Goal: Task Accomplishment & Management: Use online tool/utility

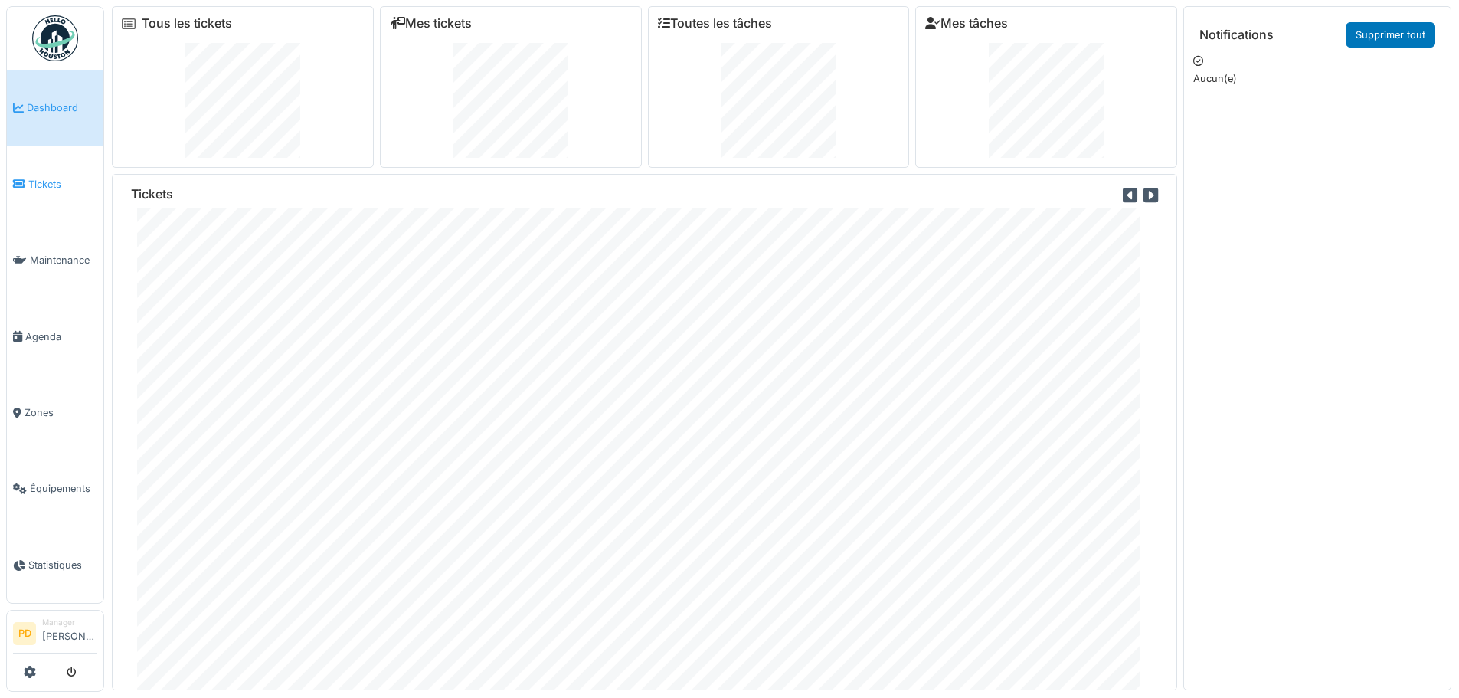
click at [40, 184] on span "Tickets" at bounding box center [62, 184] width 69 height 15
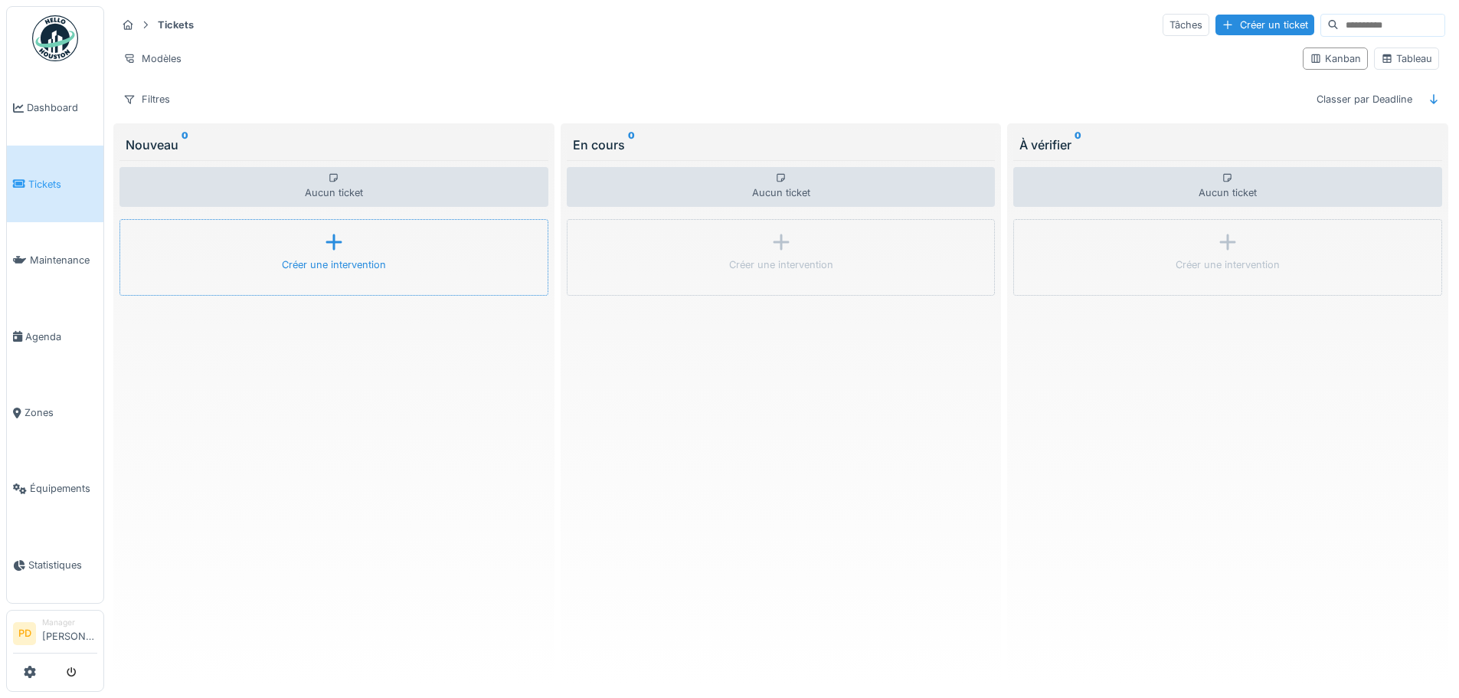
click at [325, 248] on icon at bounding box center [333, 242] width 23 height 18
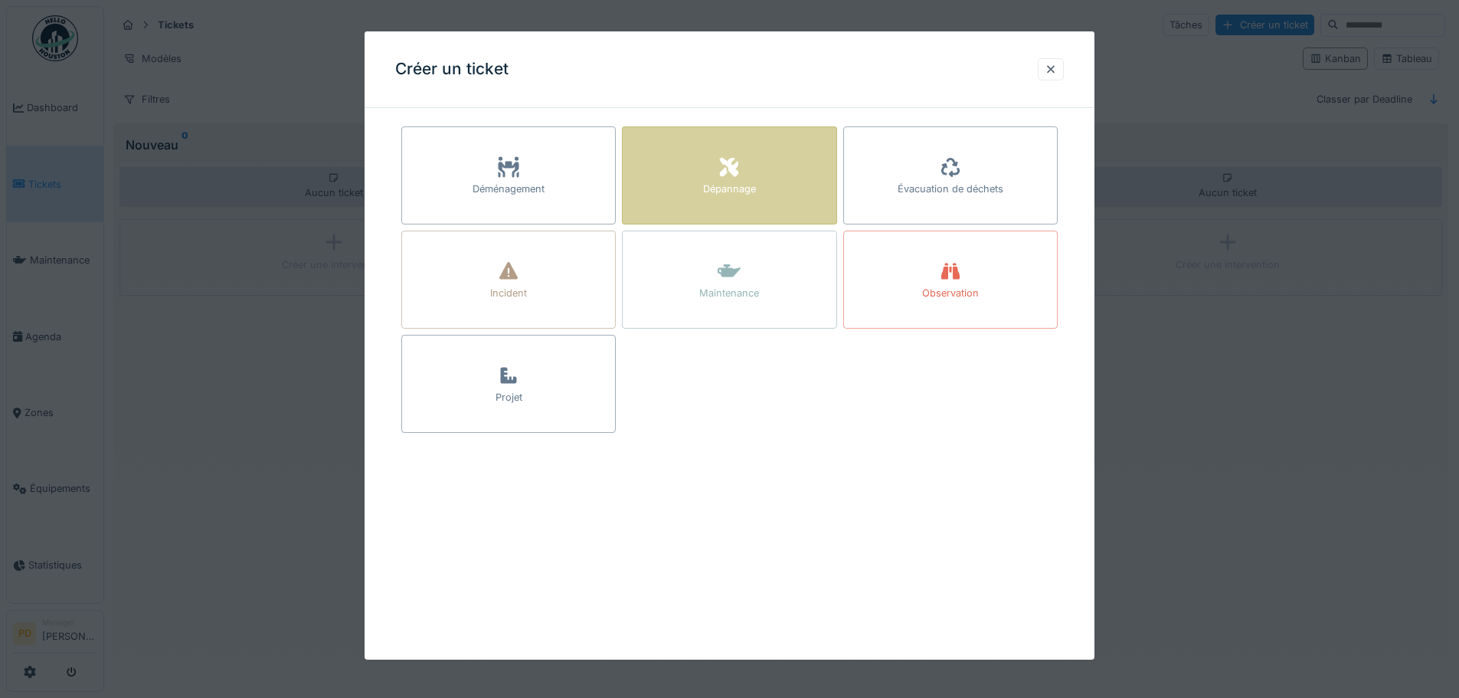
click at [711, 201] on div "Dépannage" at bounding box center [729, 175] width 214 height 98
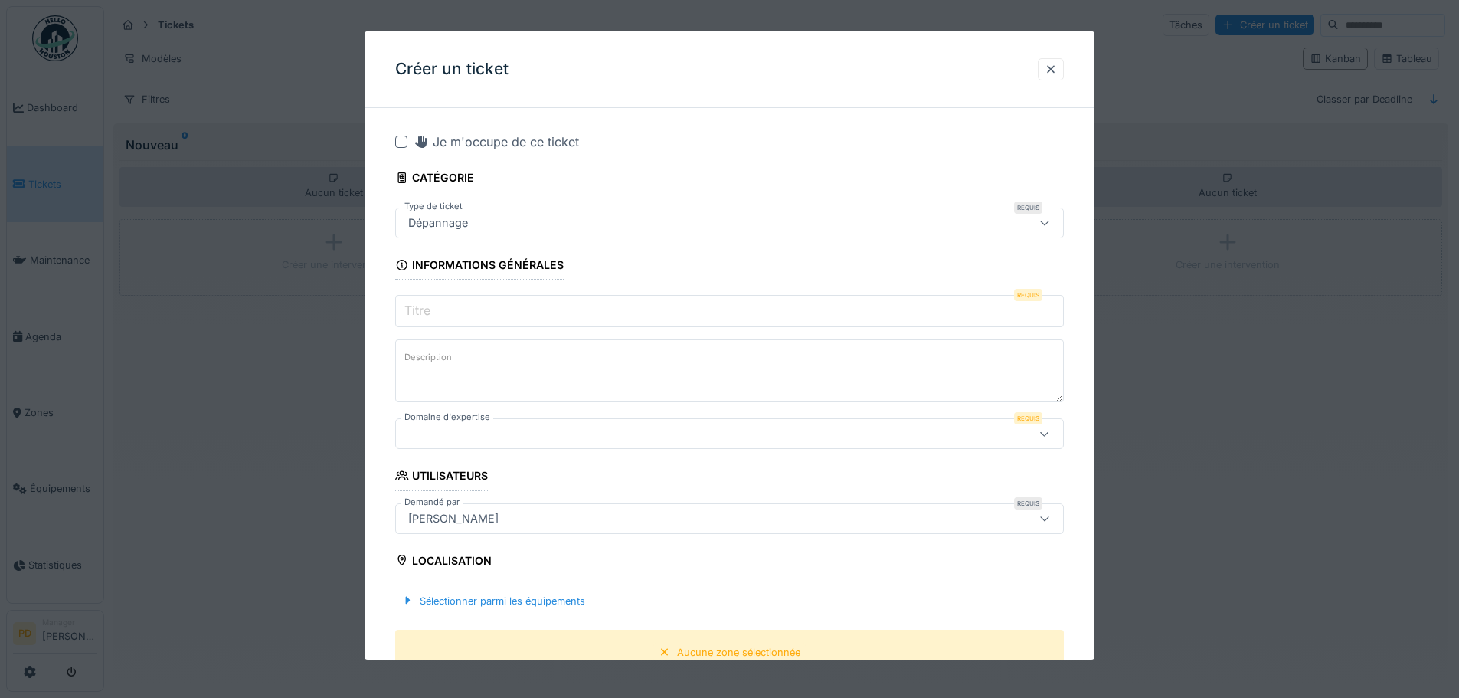
click at [483, 436] on div at bounding box center [690, 433] width 577 height 17
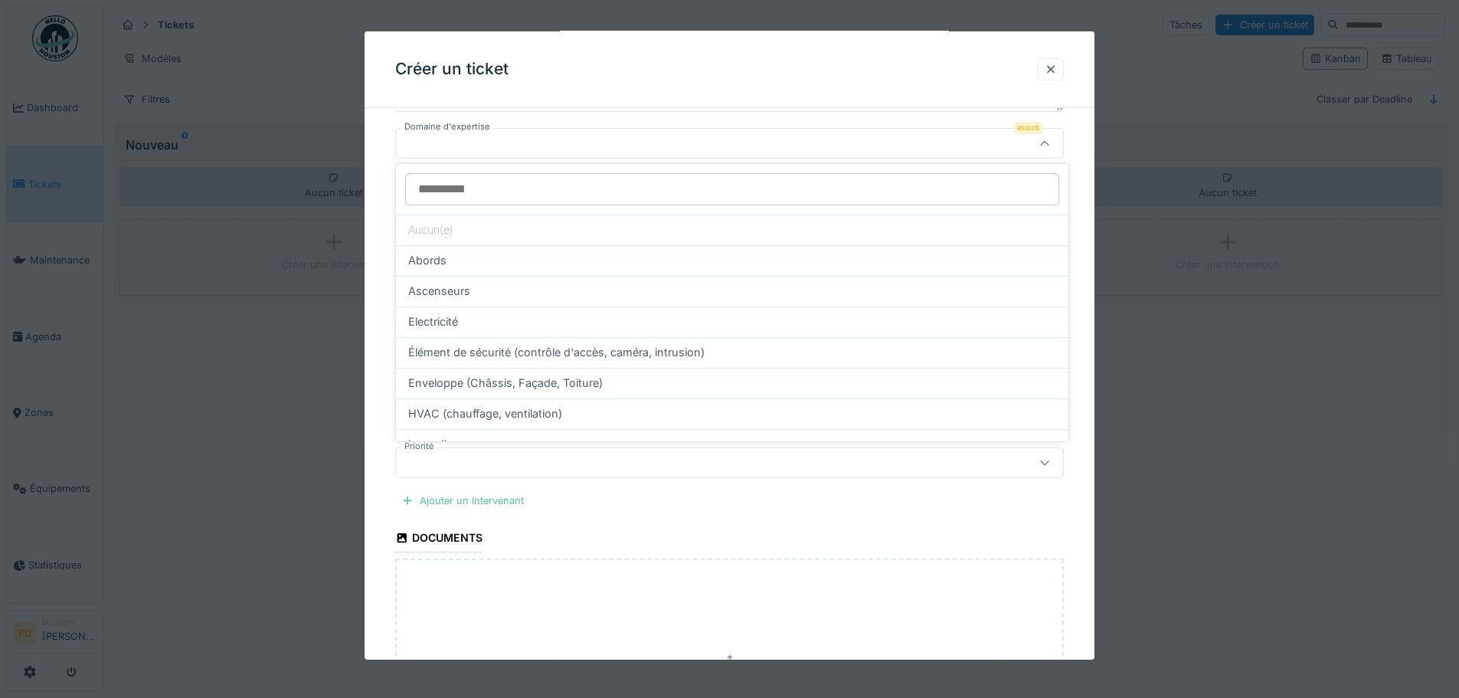
scroll to position [318, 0]
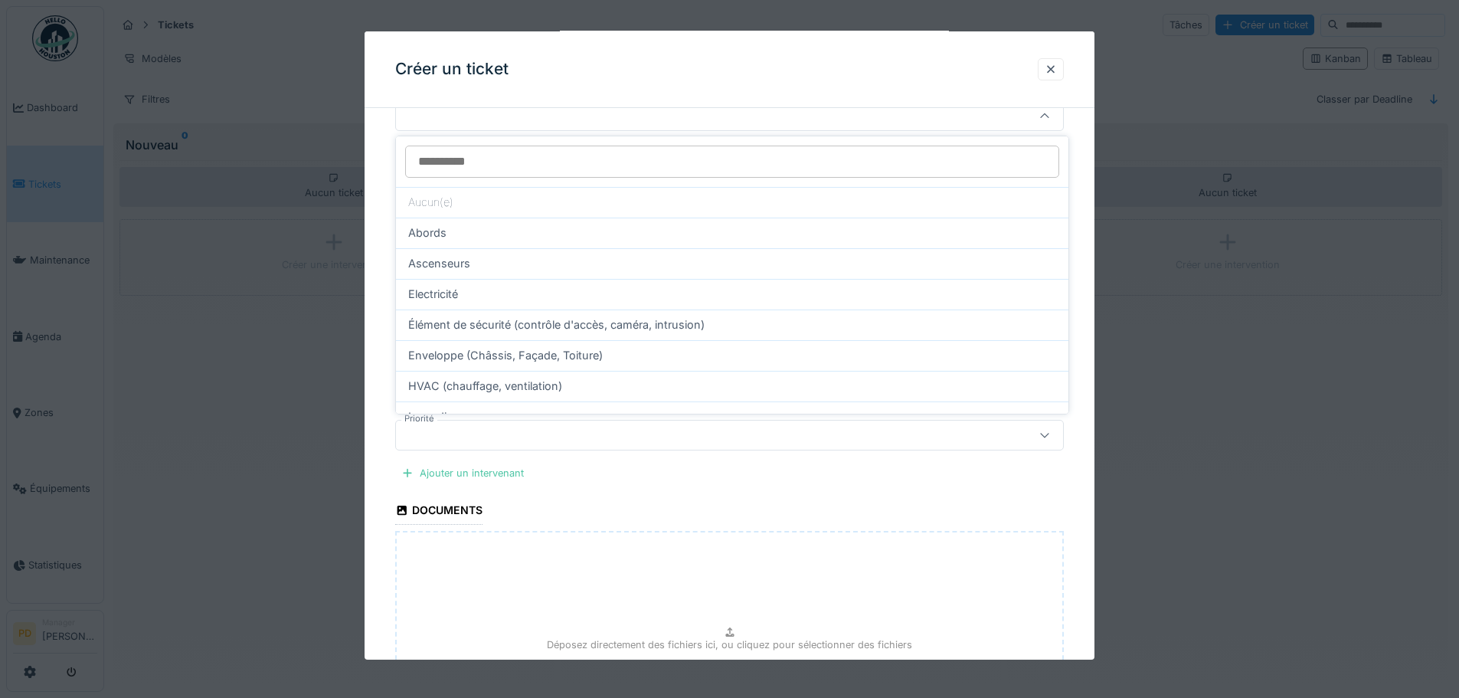
click at [357, 472] on div at bounding box center [729, 349] width 1459 height 698
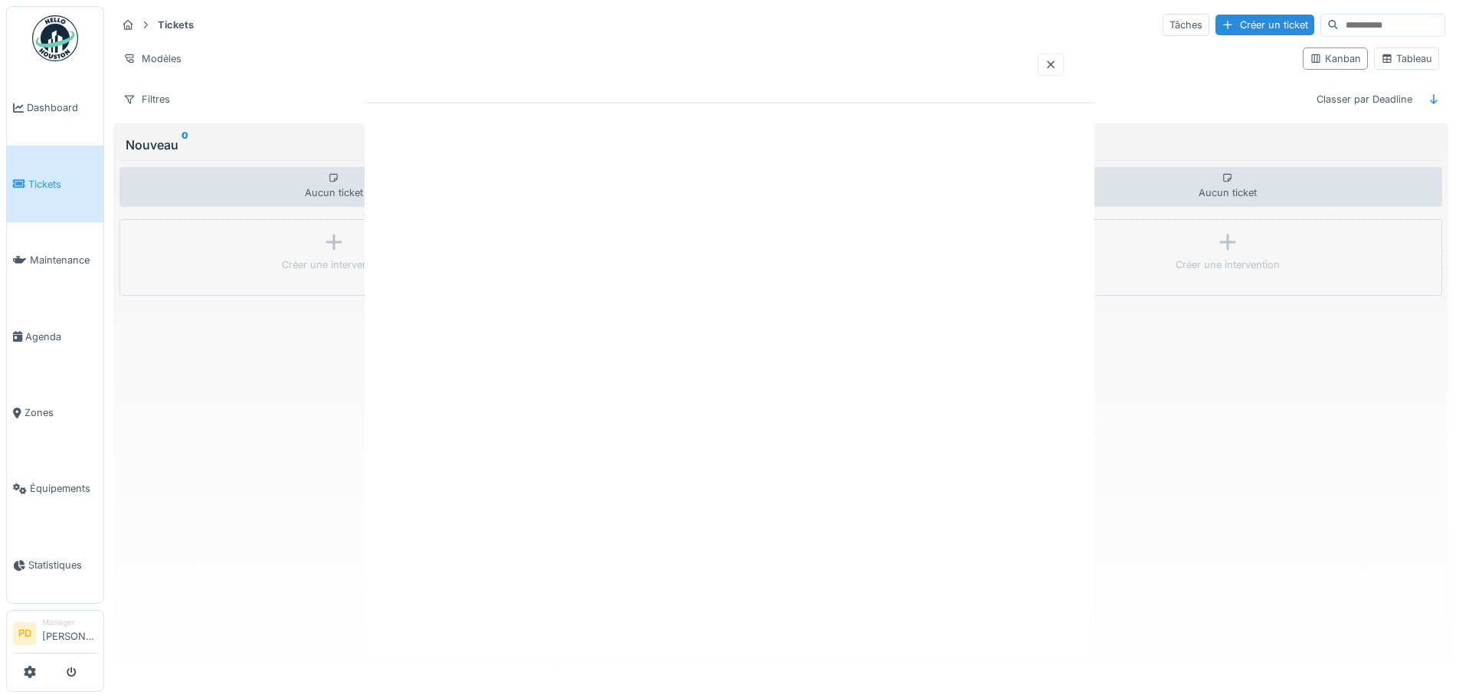
scroll to position [0, 0]
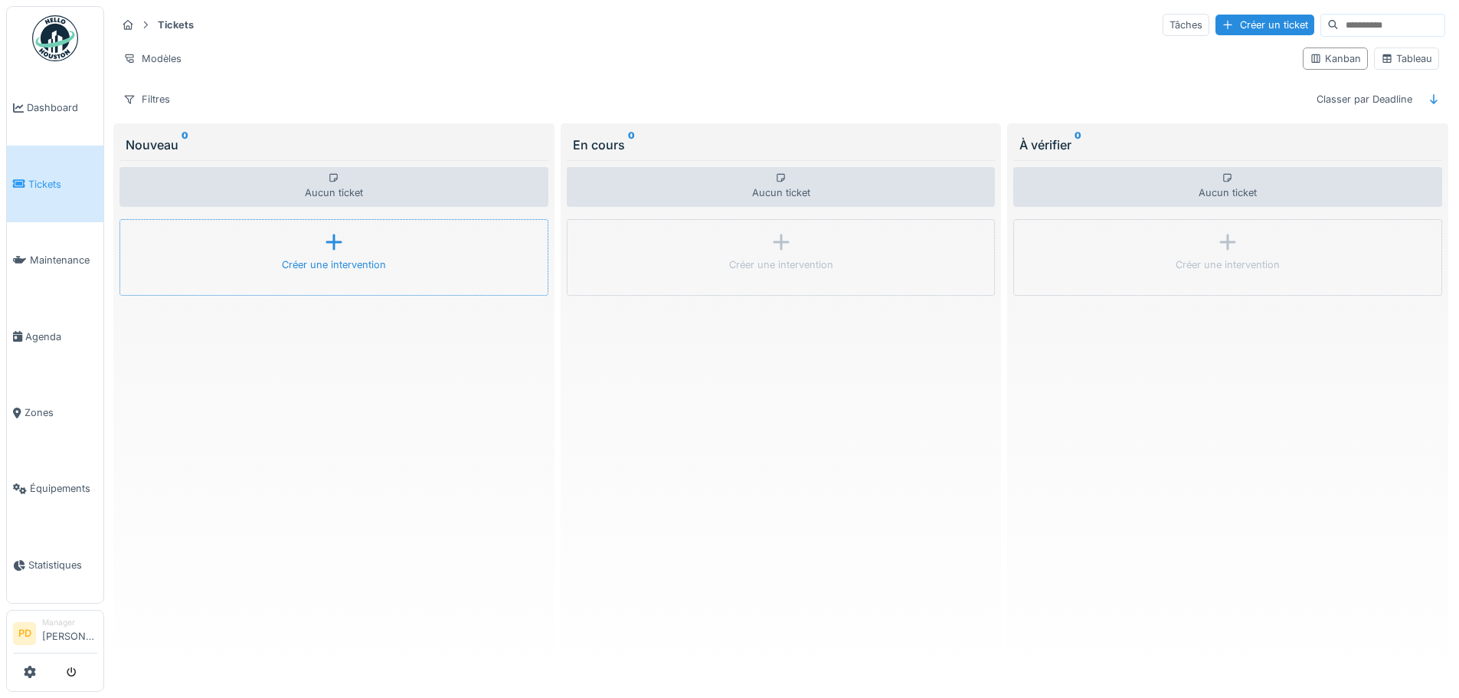
click at [388, 255] on div "Créer une intervention" at bounding box center [333, 257] width 429 height 77
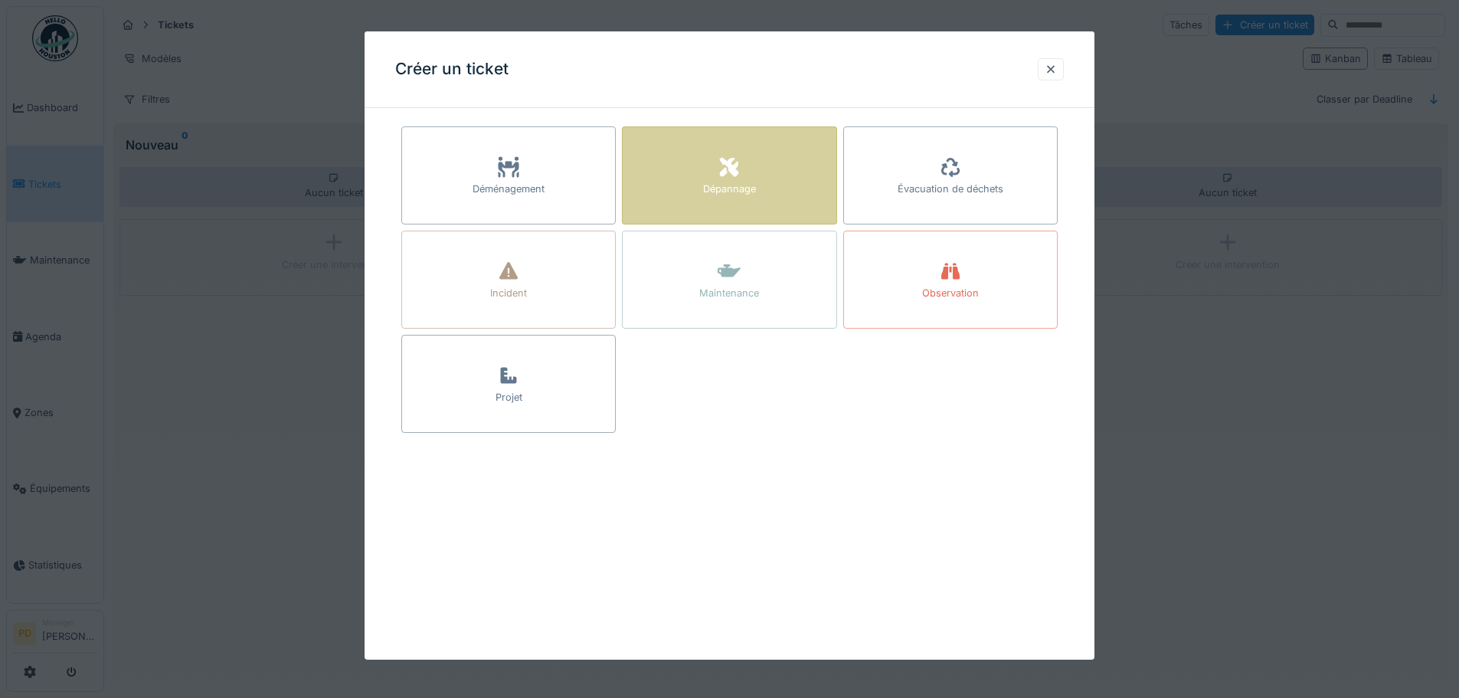
click at [722, 188] on div "Dépannage" at bounding box center [729, 189] width 53 height 15
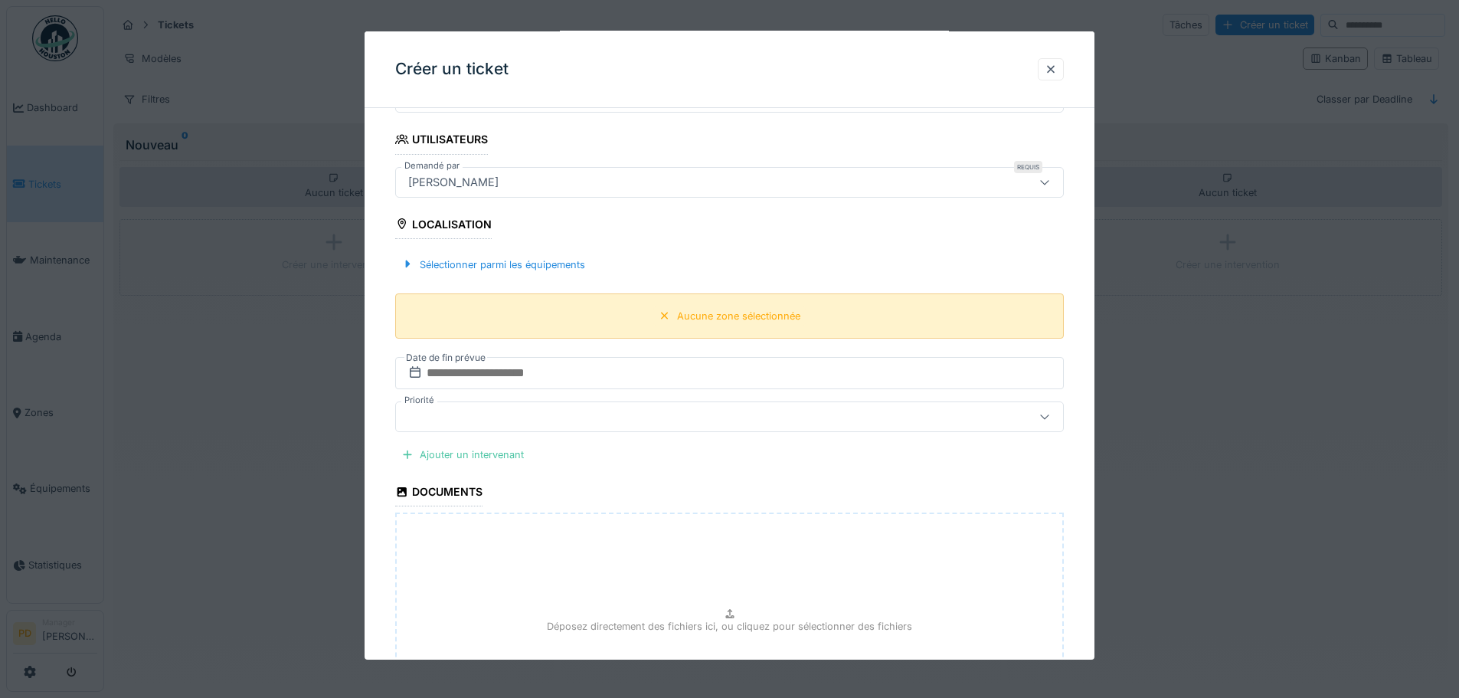
scroll to position [519, 0]
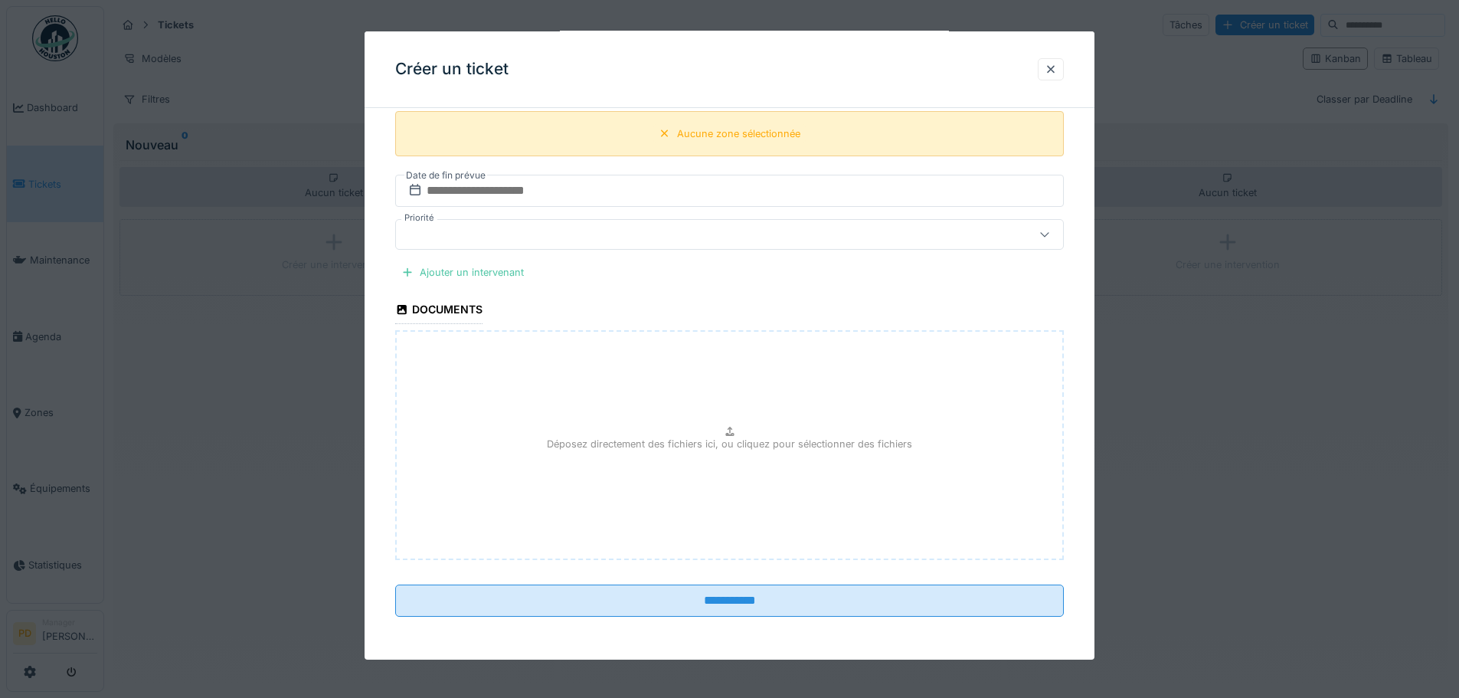
click at [720, 127] on div "Aucune zone sélectionnée" at bounding box center [738, 133] width 123 height 15
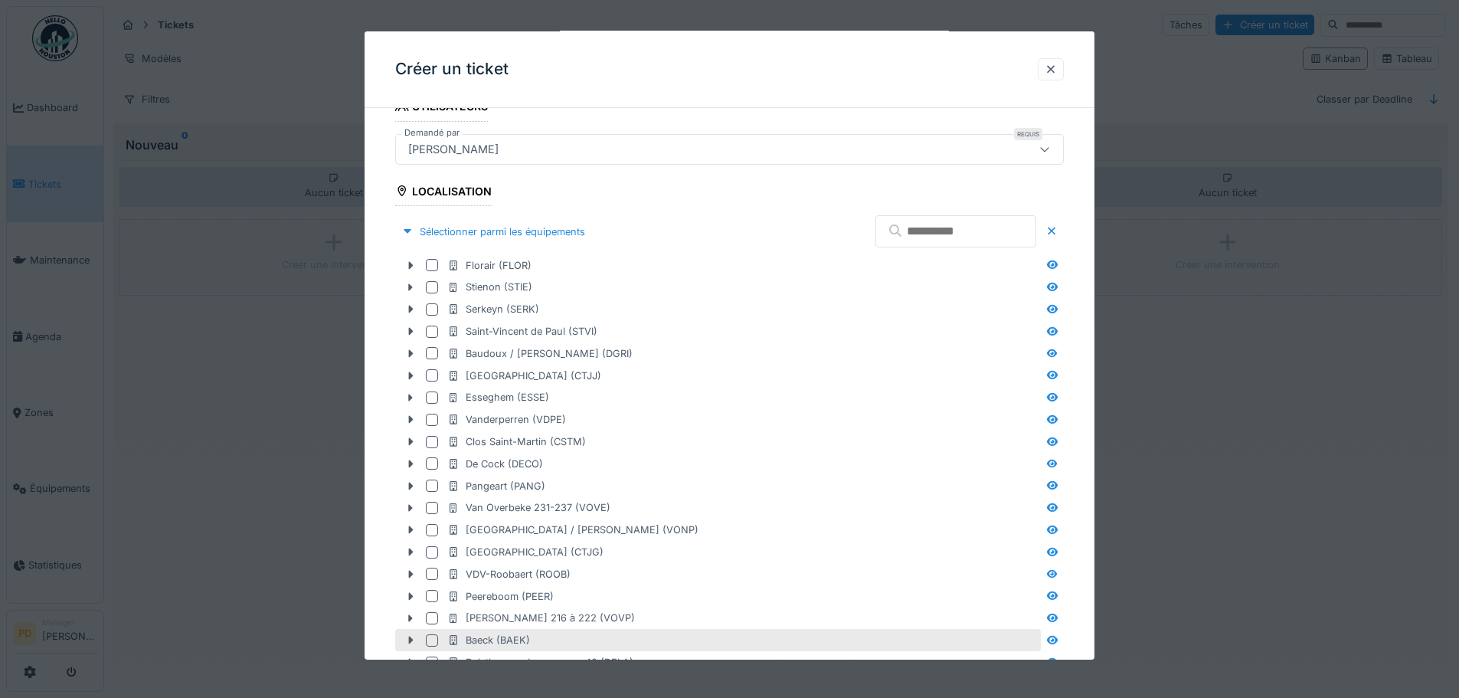
scroll to position [365, 0]
